Goal: Task Accomplishment & Management: Use online tool/utility

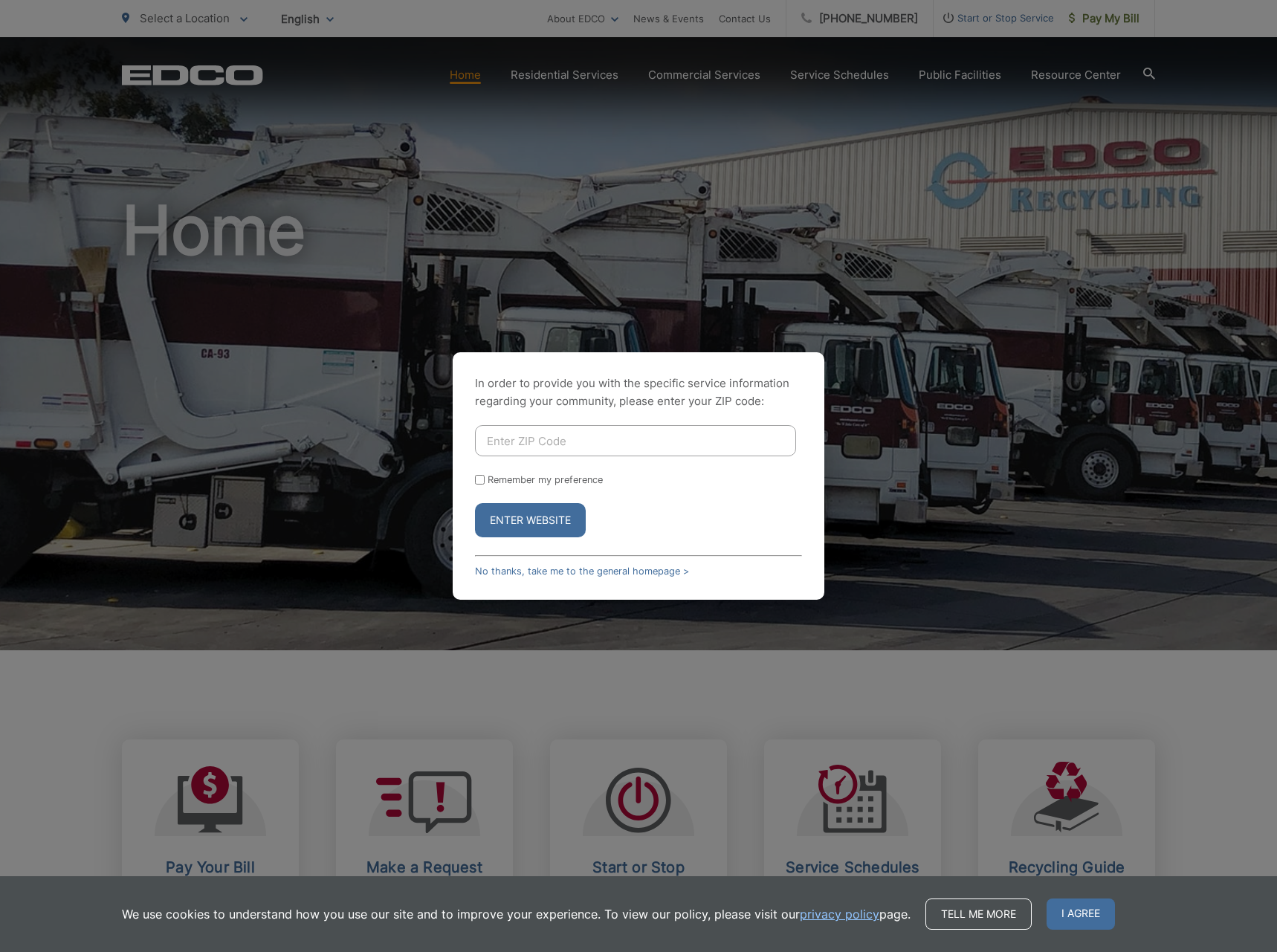
click at [636, 445] on input "Enter ZIP Code" at bounding box center [635, 440] width 321 height 31
type input "91950"
click at [475, 503] on button "Enter Website" at bounding box center [530, 520] width 110 height 35
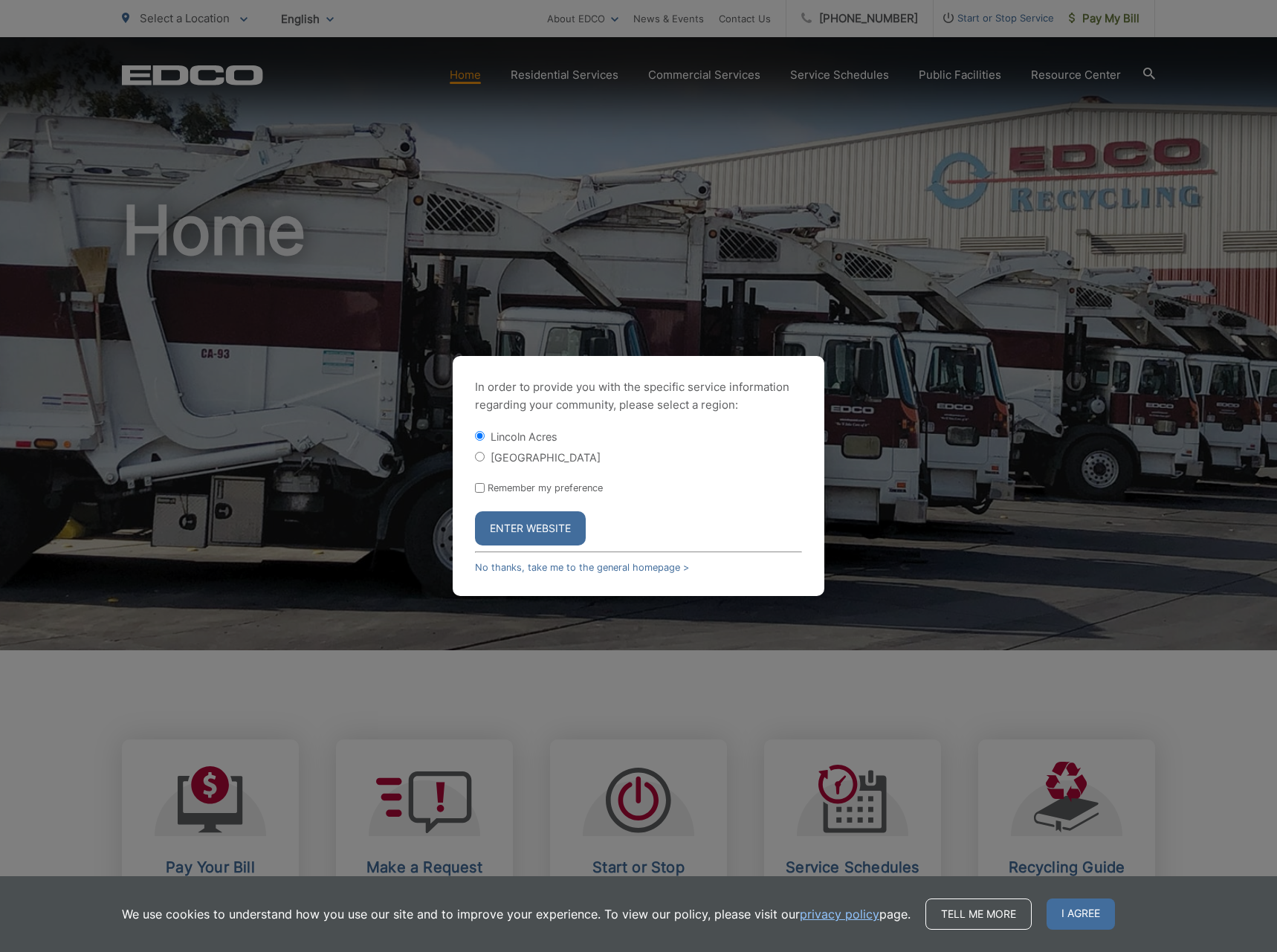
click at [548, 465] on form "[GEOGRAPHIC_DATA] Remember my preference Enter Website" at bounding box center [639, 487] width 327 height 117
click at [534, 451] on label "[GEOGRAPHIC_DATA]" at bounding box center [546, 457] width 110 height 13
click at [485, 452] on input "[GEOGRAPHIC_DATA]" at bounding box center [480, 456] width 9 height 9
radio input "true"
click at [549, 532] on button "Enter Website" at bounding box center [530, 528] width 110 height 35
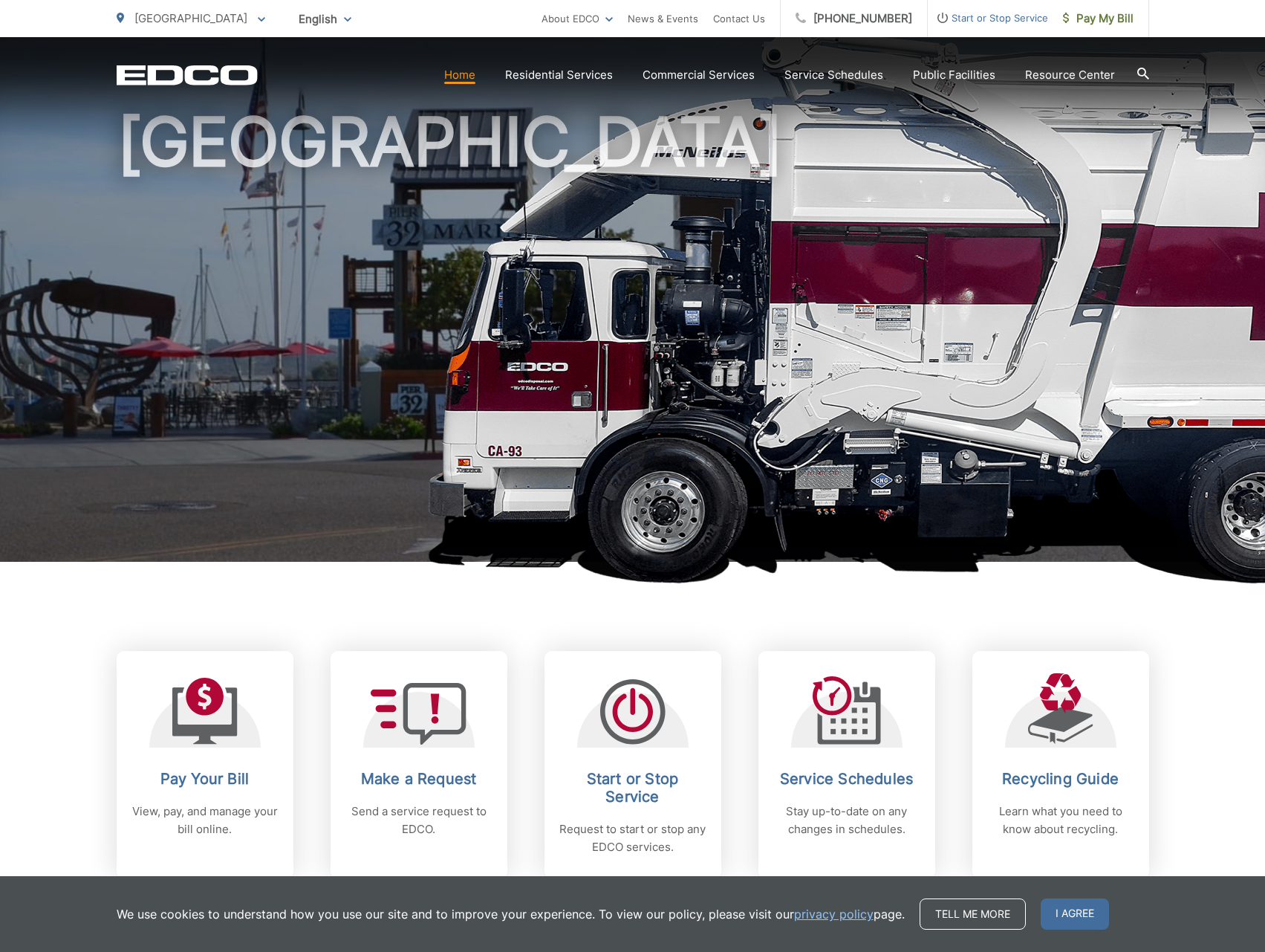
scroll to position [124, 0]
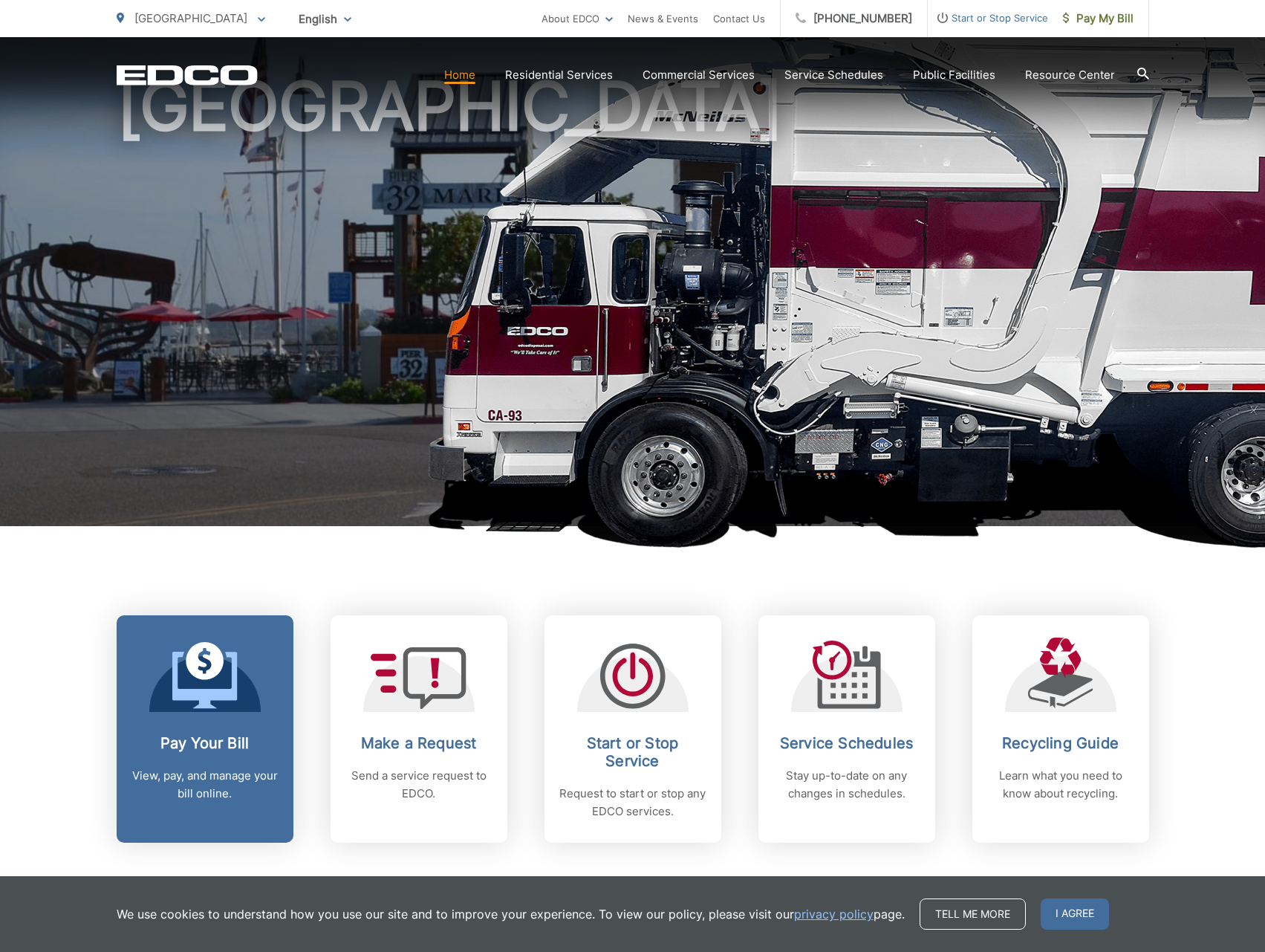
click at [263, 722] on link "Pay Your Bill View, pay, and manage your bill online." at bounding box center [205, 728] width 177 height 227
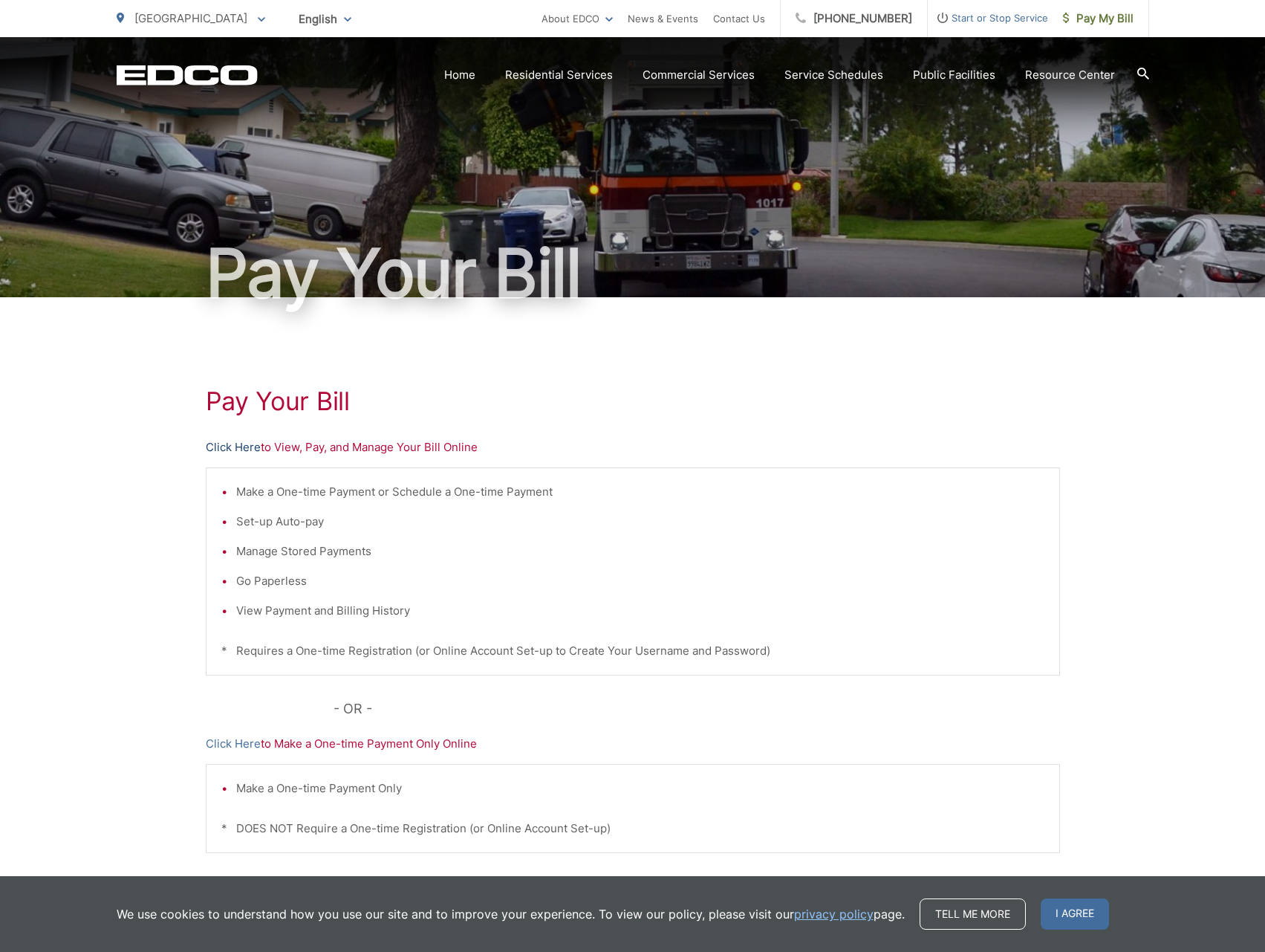
click at [257, 447] on link "Click Here" at bounding box center [233, 447] width 55 height 18
